Goal: Transaction & Acquisition: Purchase product/service

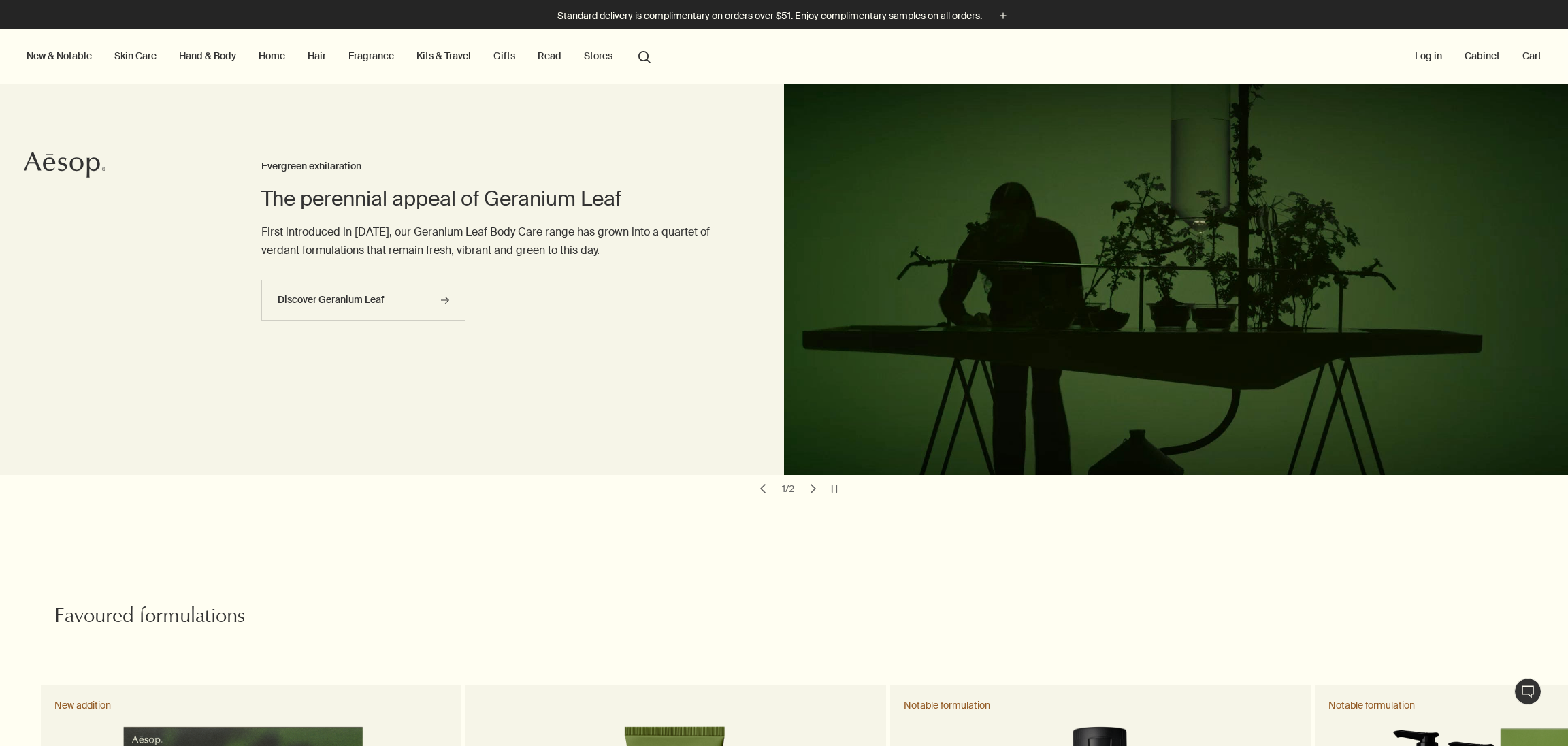
click at [436, 54] on link "Kits & Travel" at bounding box center [444, 55] width 60 height 18
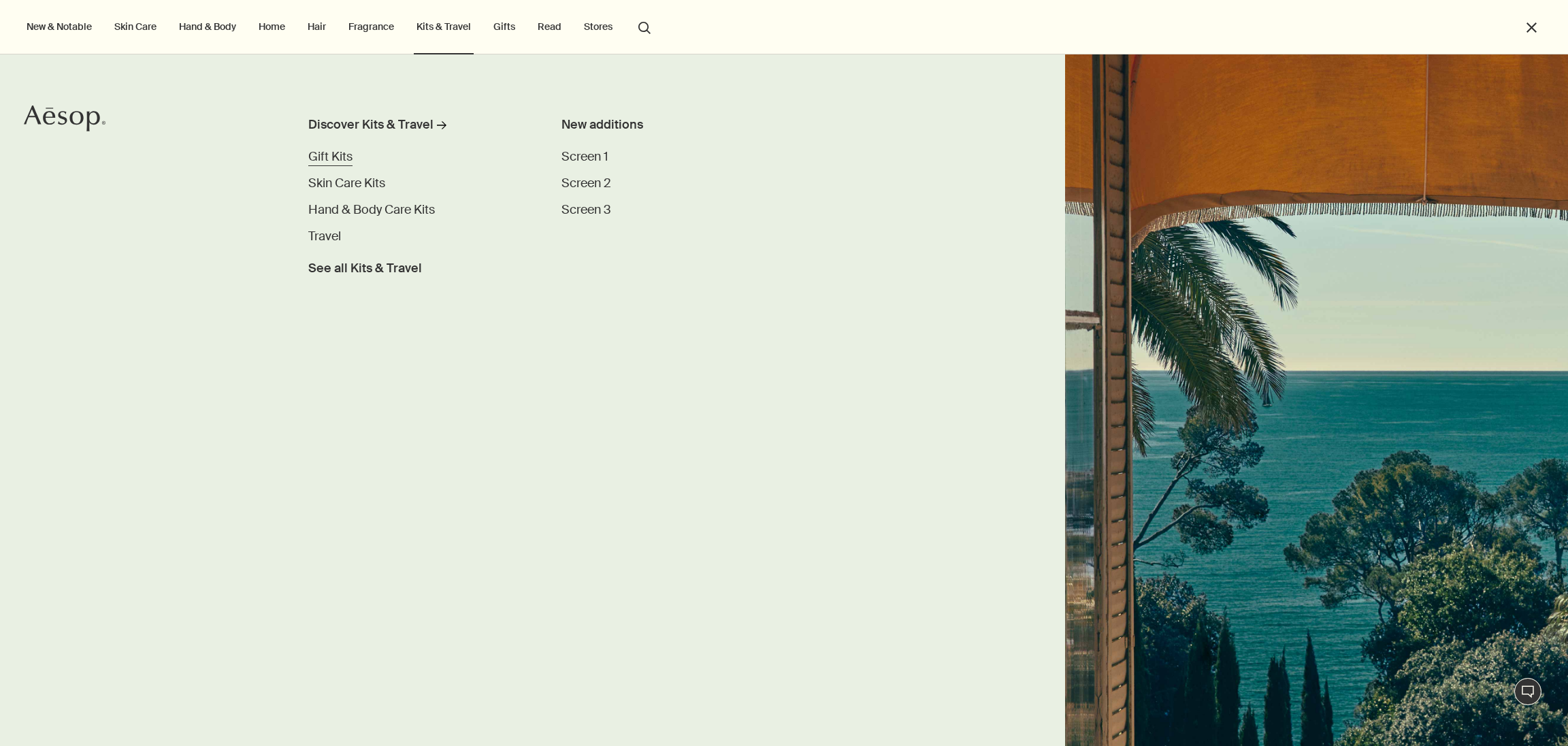
click at [322, 155] on span "Gift Kits" at bounding box center [330, 156] width 44 height 16
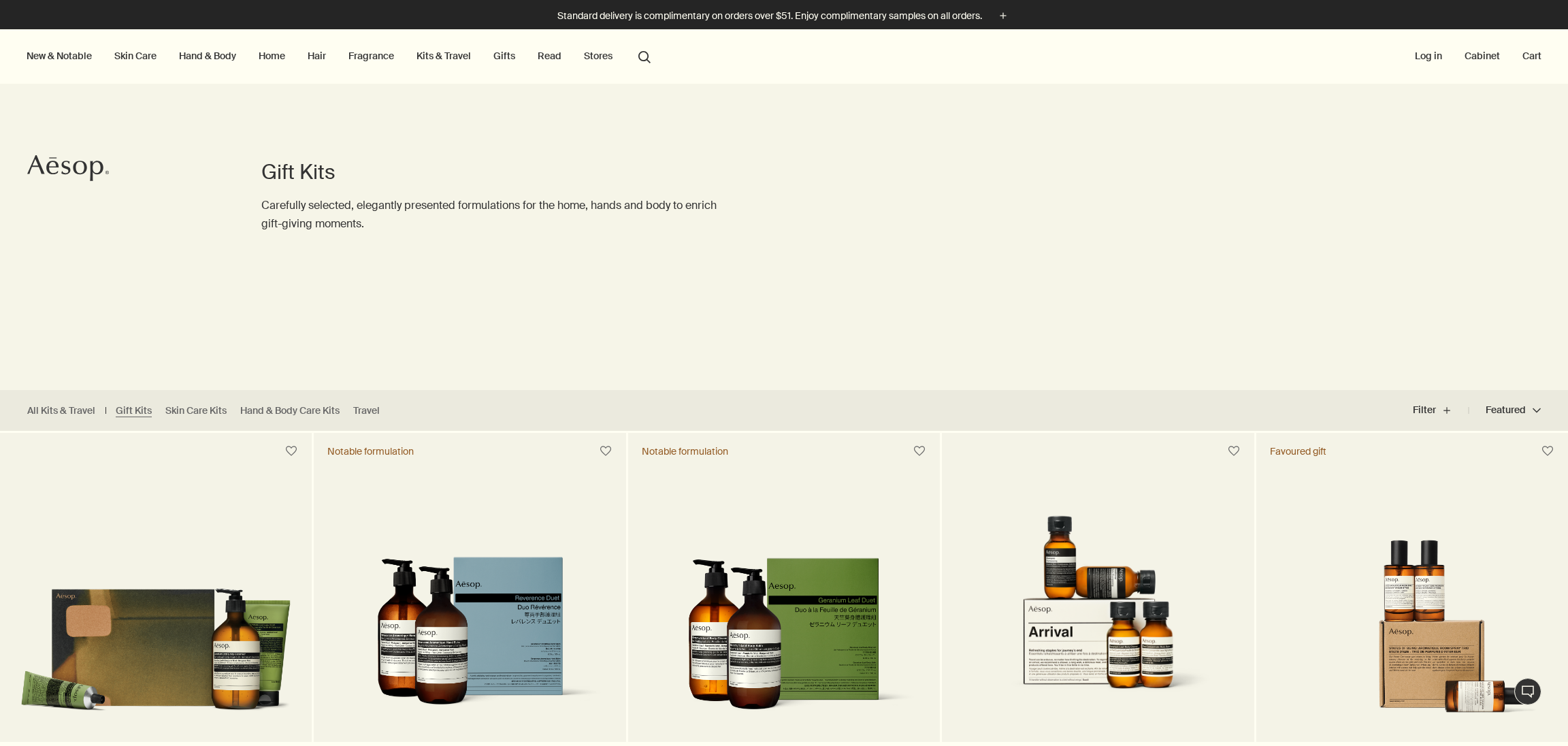
click at [447, 53] on link "Kits & Travel" at bounding box center [444, 55] width 60 height 18
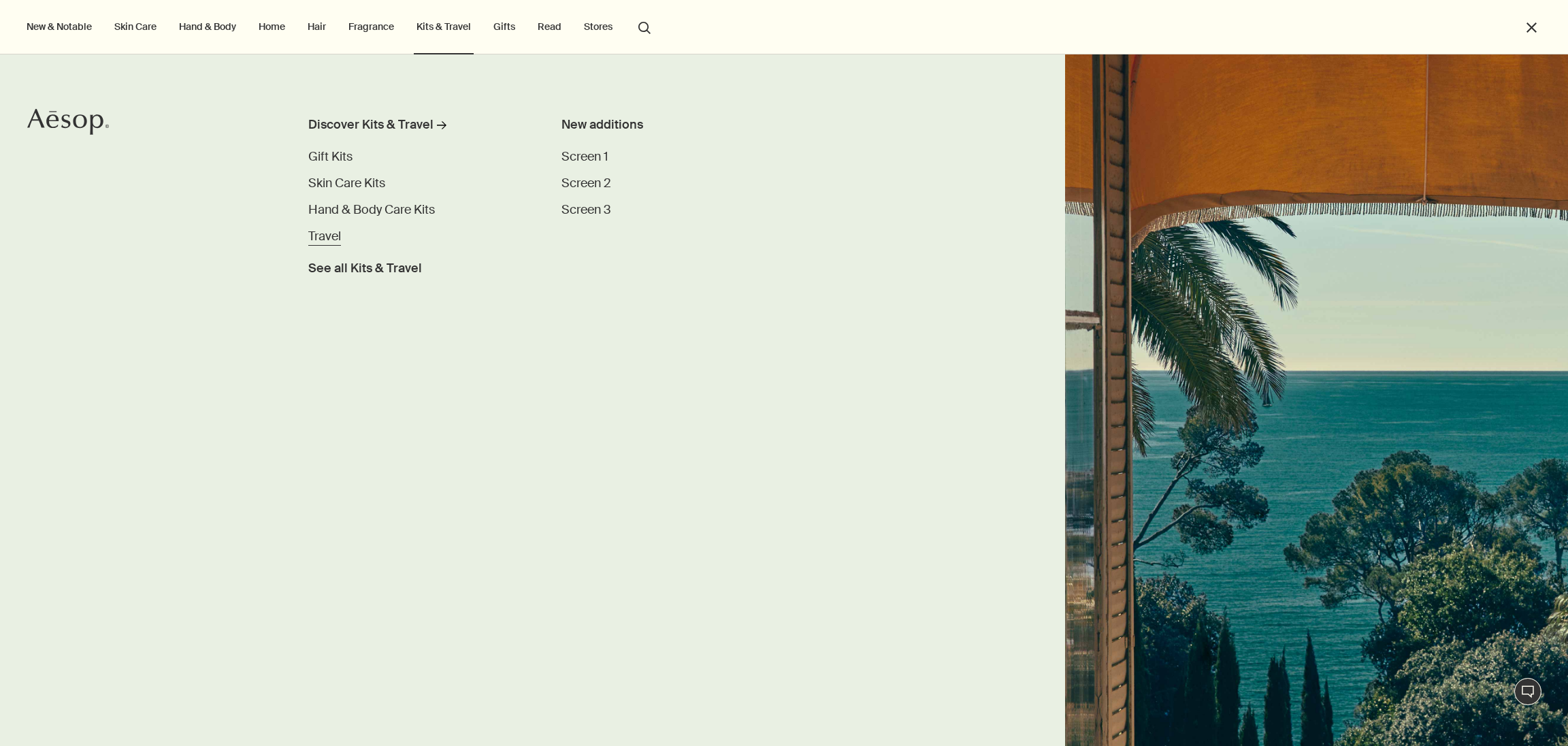
click at [327, 237] on span "Travel" at bounding box center [324, 236] width 33 height 16
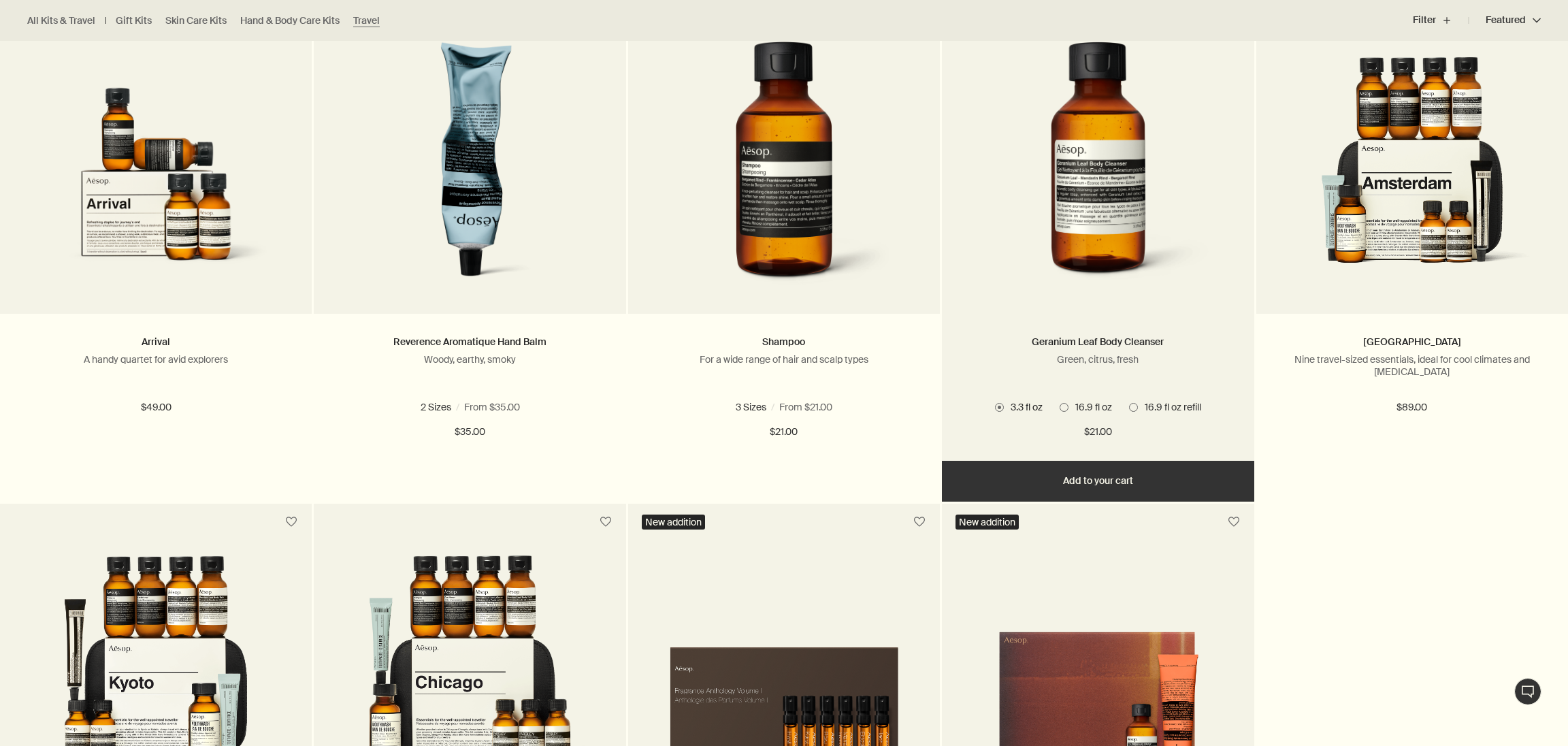
scroll to position [1758, 0]
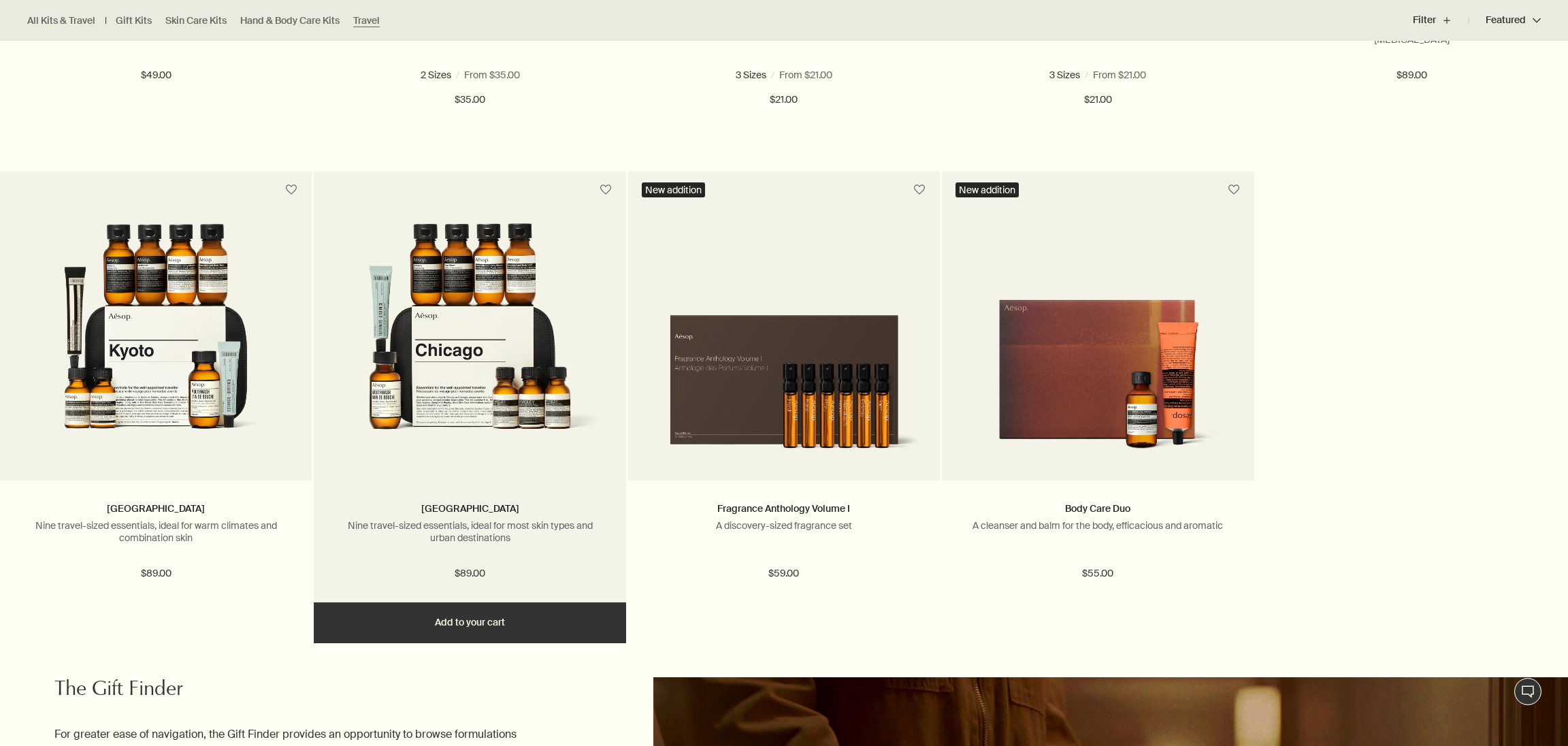
click at [514, 323] on img at bounding box center [469, 342] width 271 height 236
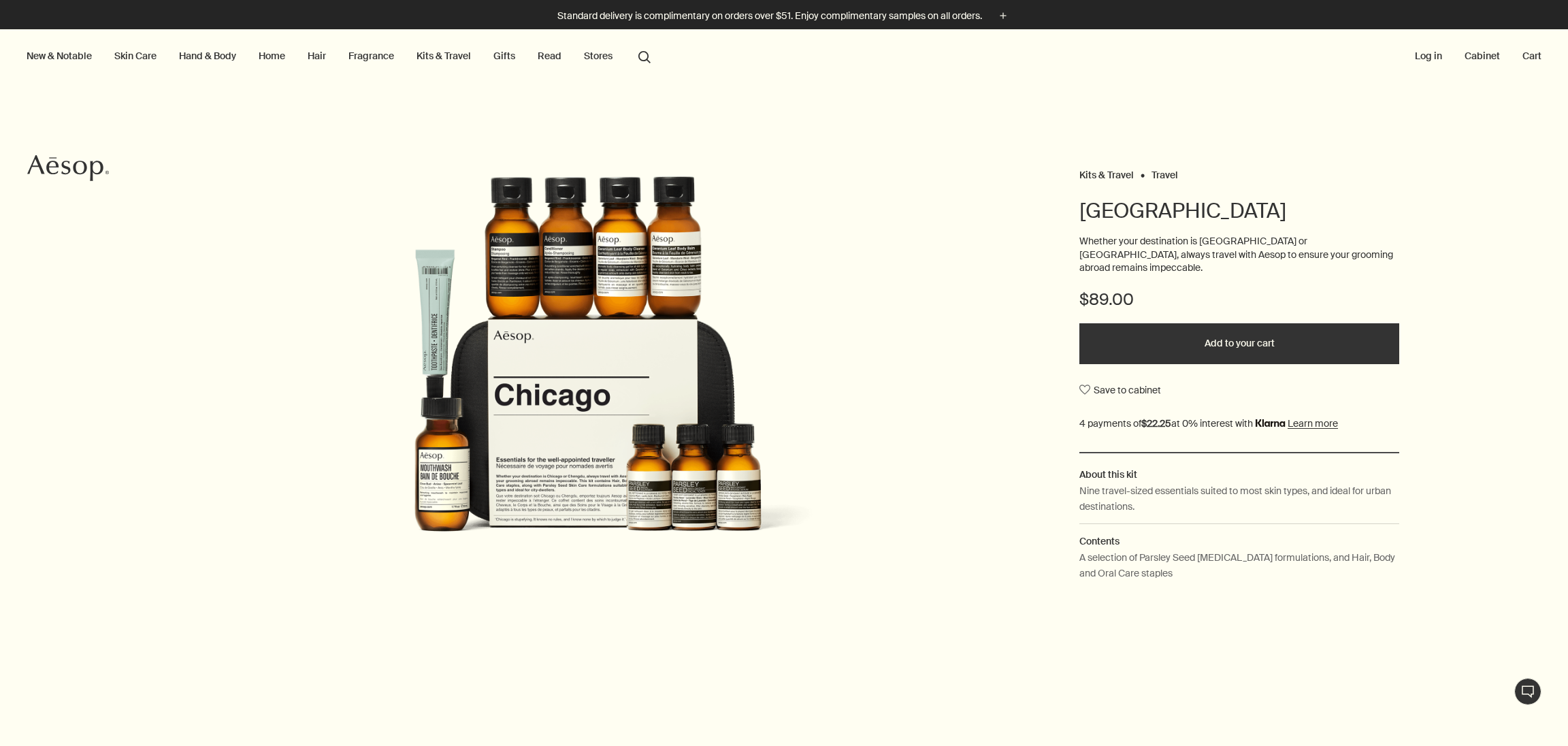
click at [624, 367] on img at bounding box center [589, 380] width 468 height 408
drag, startPoint x: 1078, startPoint y: 477, endPoint x: 1170, endPoint y: 483, distance: 92.2
click at [1160, 482] on div "Kits & Travel Travel Chicago Whether your destination is Chicago or Chengdu, al…" at bounding box center [784, 382] width 1568 height 434
click at [1170, 483] on p "Nine travel-sized essentials suited to most skin types, and ideal for urban des…" at bounding box center [1239, 498] width 320 height 31
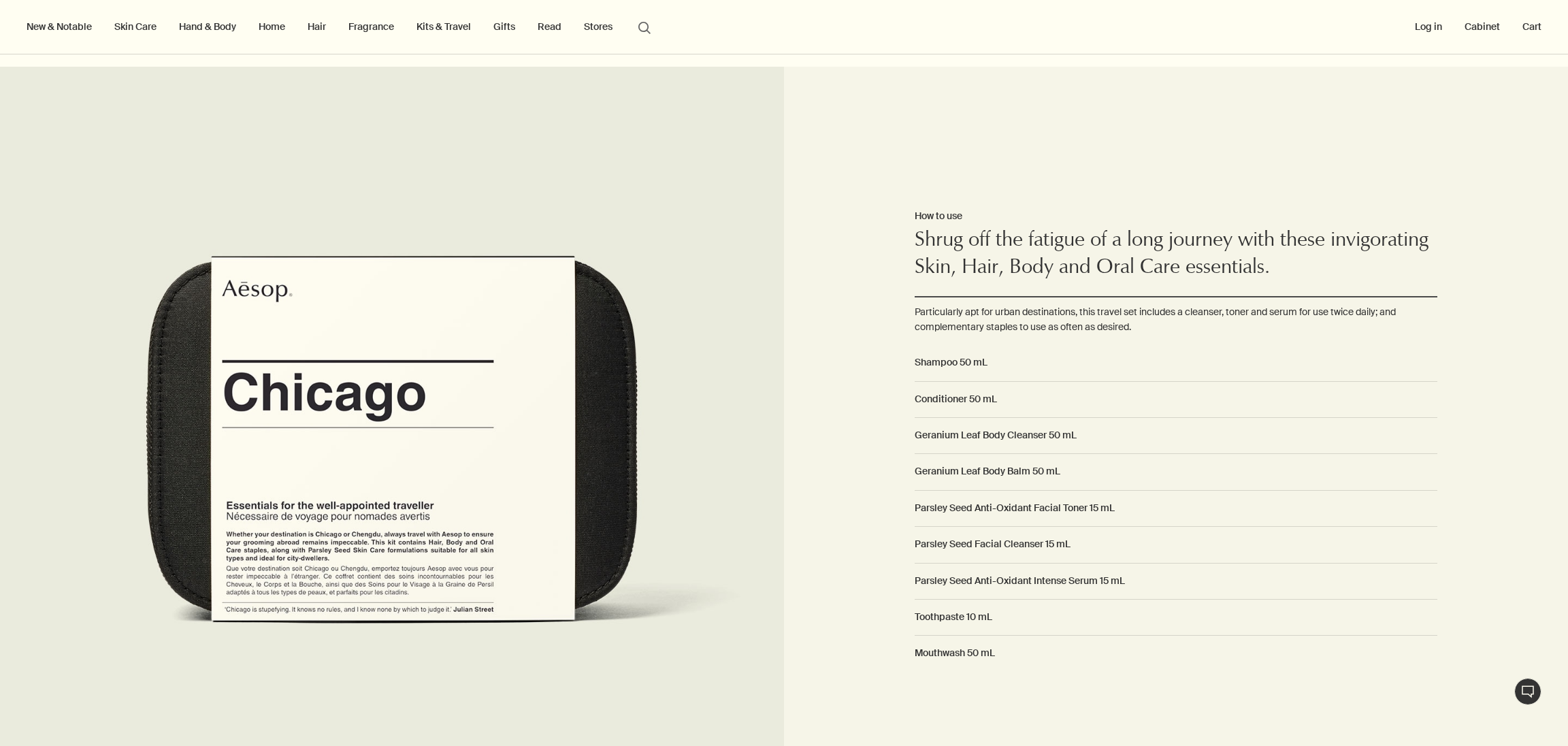
scroll to position [815, 0]
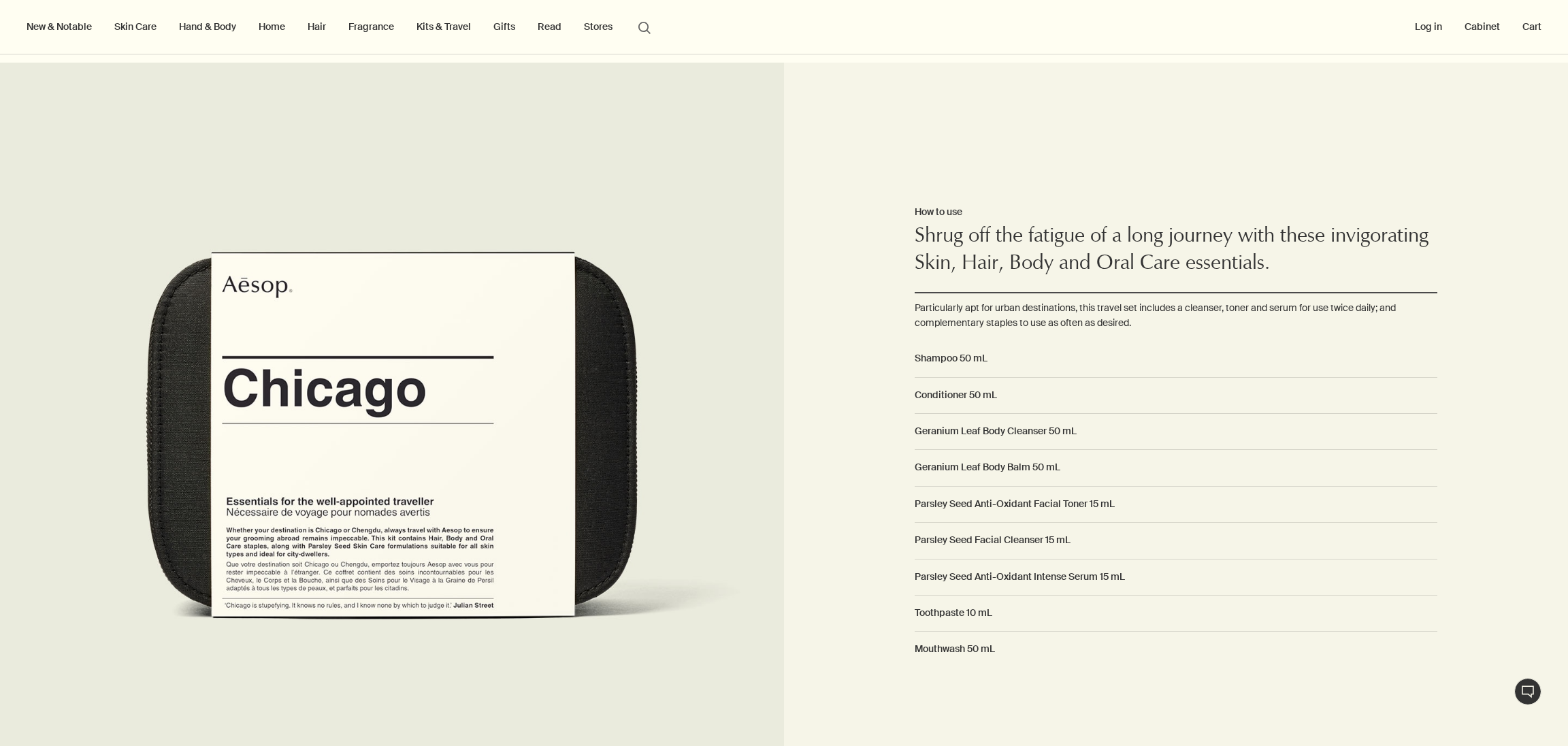
drag, startPoint x: 927, startPoint y: 226, endPoint x: 1199, endPoint y: 321, distance: 288.1
click at [1199, 321] on div "How to use Shrug off the fatigue of a long journey with these invigorating Skin…" at bounding box center [1176, 435] width 523 height 619
click at [1199, 321] on p "Particularly apt for urban destinations, this travel set includes a cleanser, t…" at bounding box center [1176, 315] width 523 height 31
drag, startPoint x: 915, startPoint y: 307, endPoint x: 1163, endPoint y: 320, distance: 248.3
click at [1163, 320] on p "Particularly apt for urban destinations, this travel set includes a cleanser, t…" at bounding box center [1176, 315] width 523 height 31
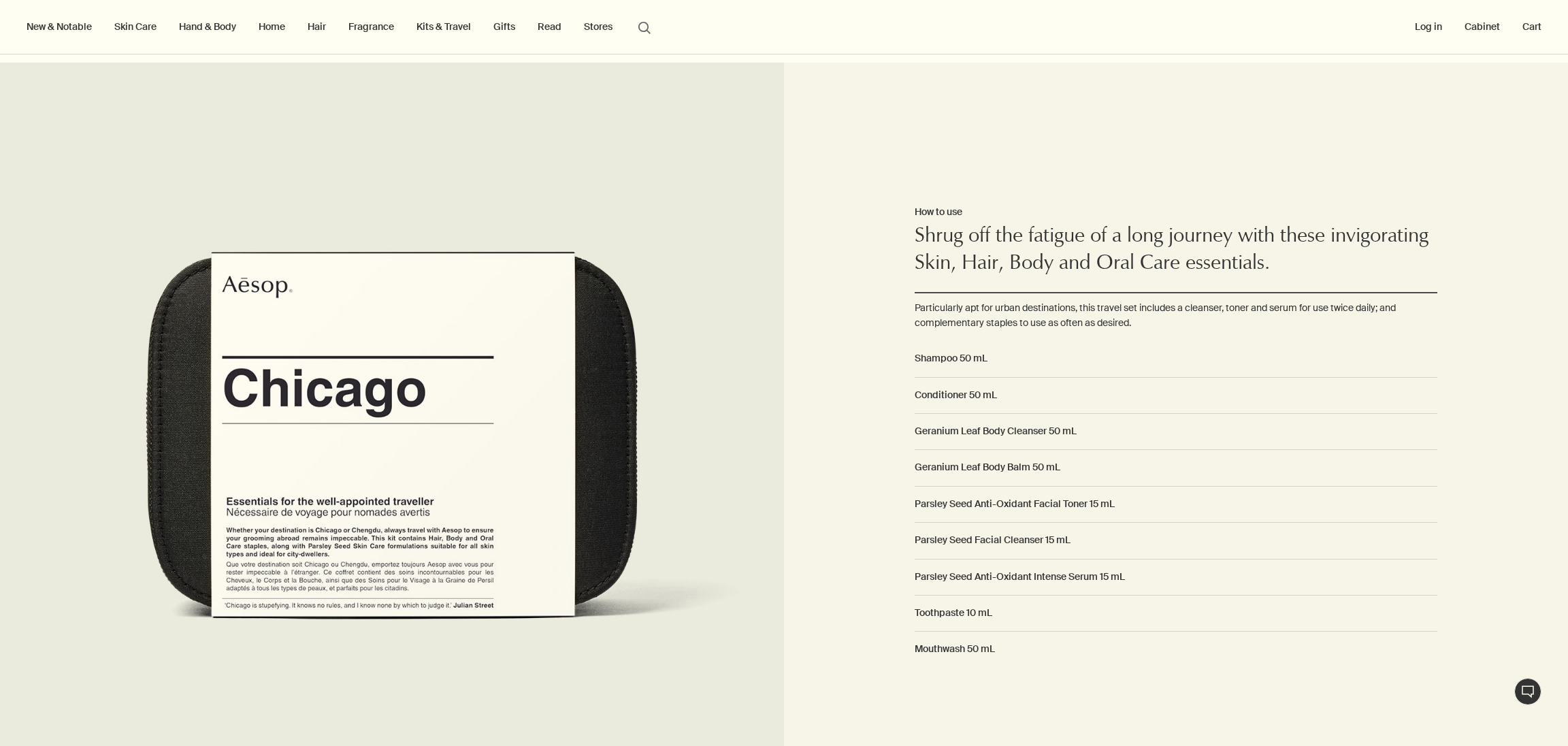
click at [1163, 320] on p "Particularly apt for urban destinations, this travel set includes a cleanser, t…" at bounding box center [1176, 315] width 523 height 31
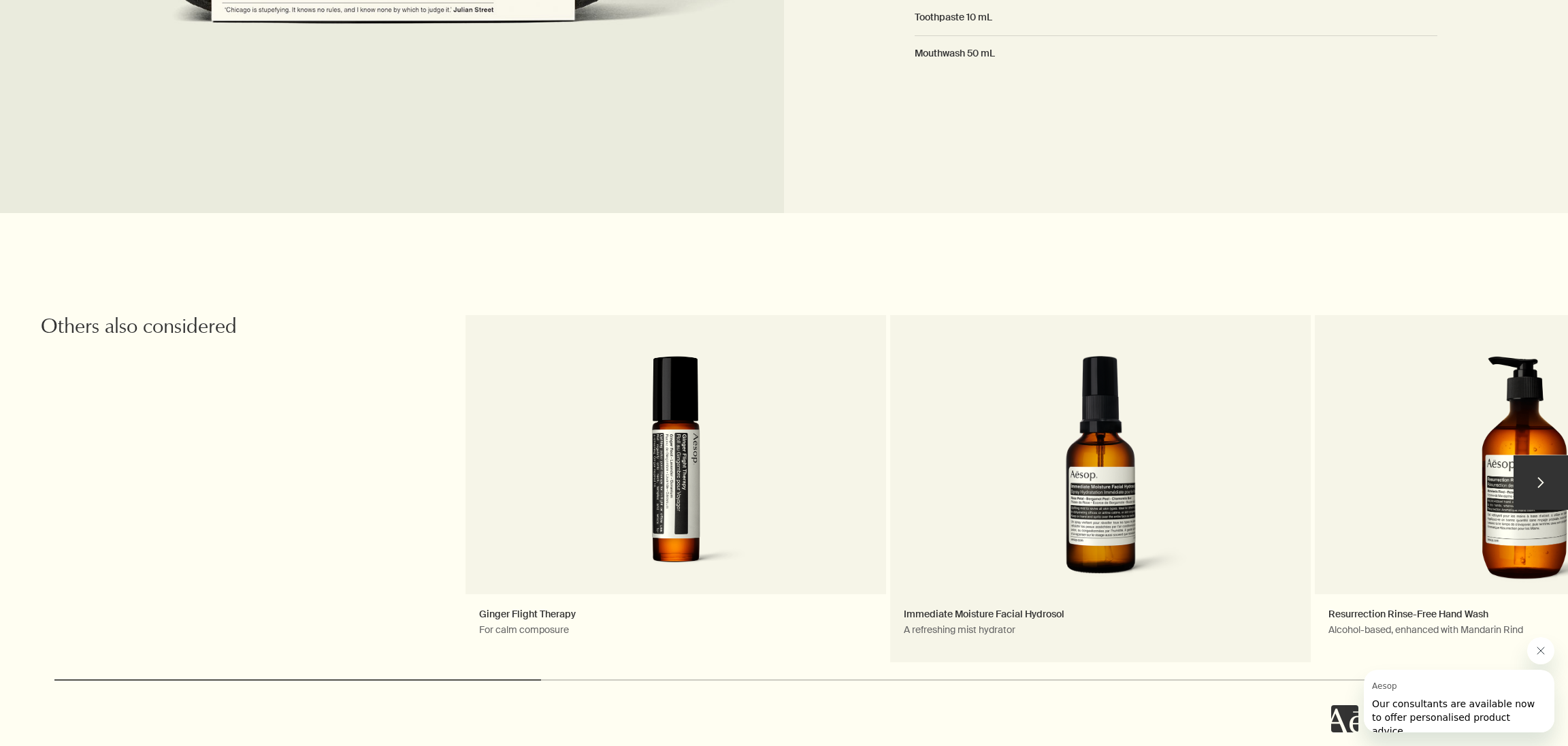
scroll to position [0, 0]
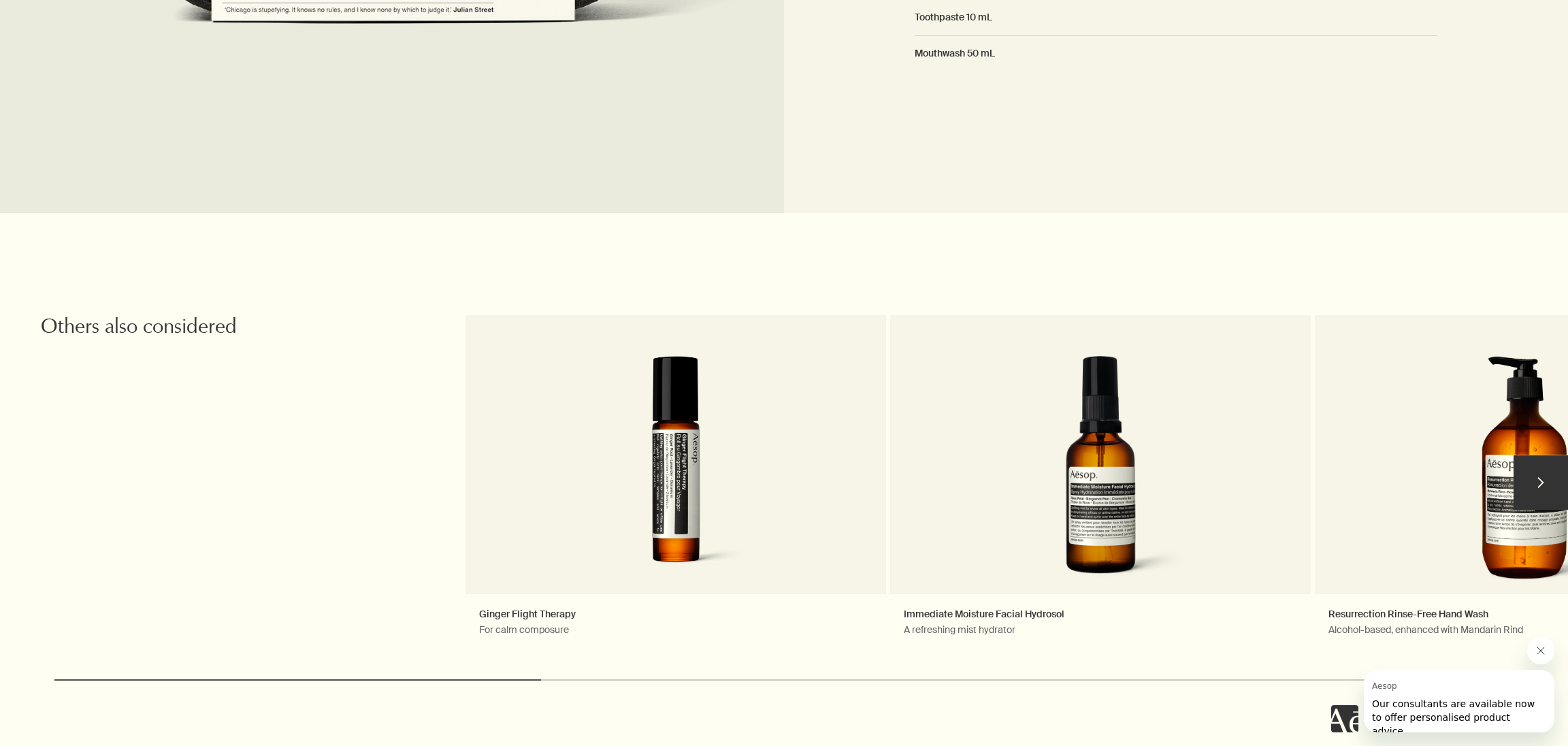
click at [1554, 484] on button "chevron" at bounding box center [1541, 482] width 54 height 54
